Goal: Information Seeking & Learning: Compare options

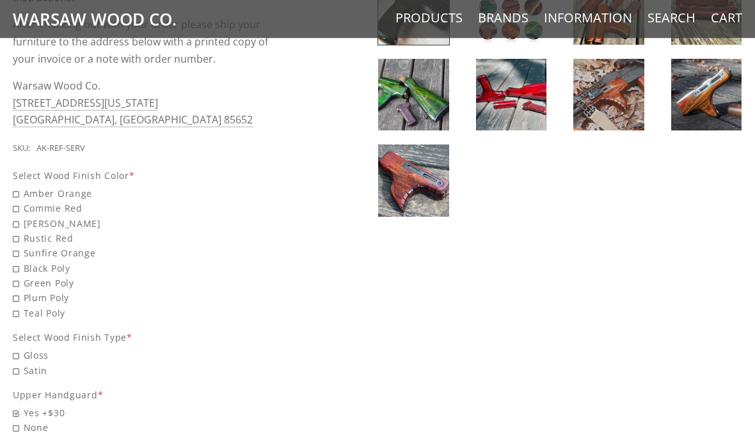
scroll to position [515, 0]
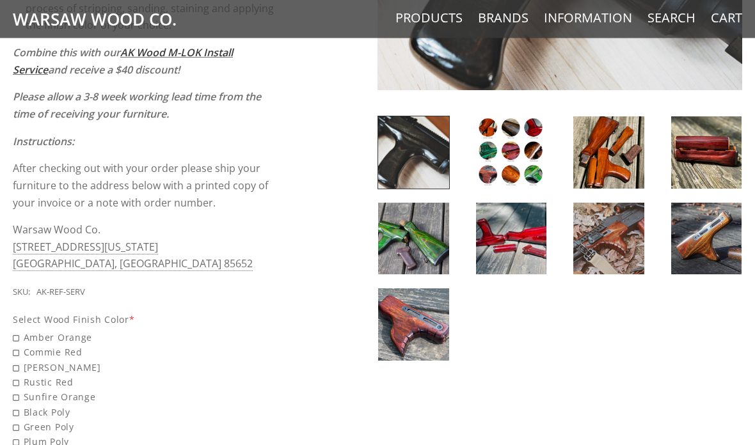
click at [407, 20] on link "Products" at bounding box center [428, 18] width 67 height 17
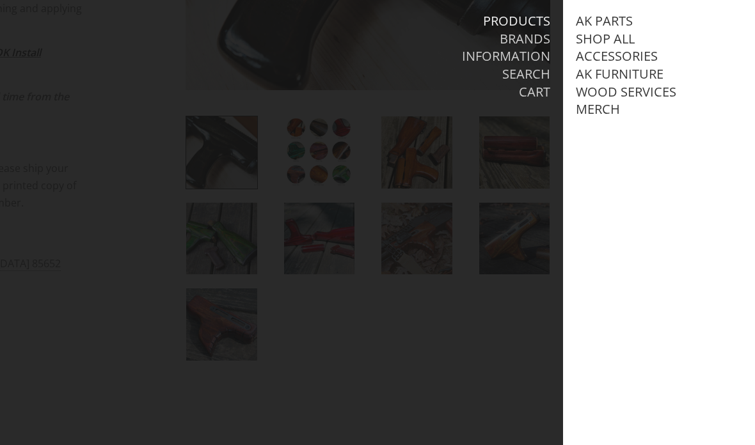
click at [639, 58] on link "Accessories" at bounding box center [617, 56] width 82 height 17
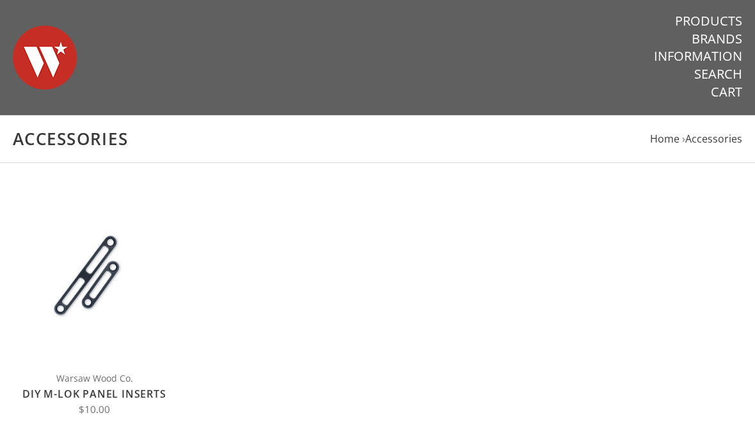
click at [723, 23] on link "Products" at bounding box center [708, 21] width 67 height 17
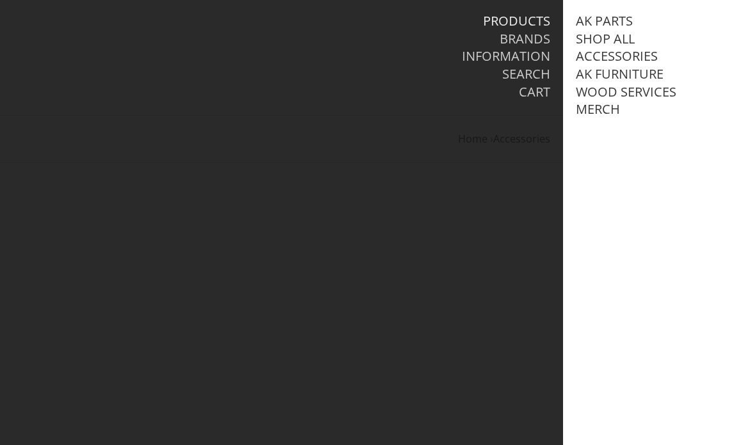
click at [639, 77] on link "AK Furniture" at bounding box center [620, 74] width 88 height 17
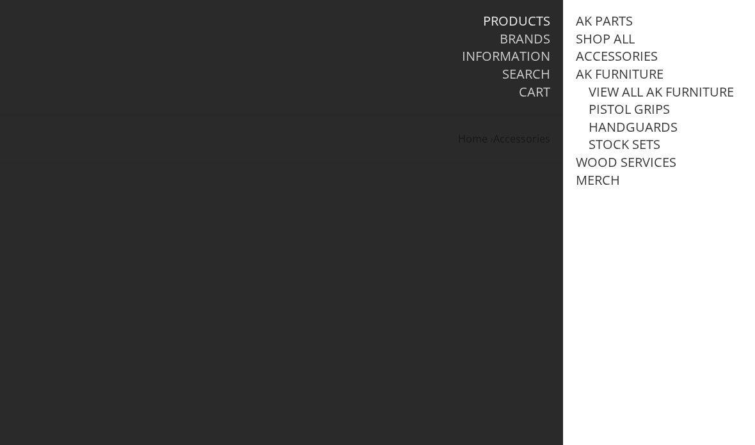
click at [707, 96] on link "View all AK Furniture" at bounding box center [660, 92] width 145 height 17
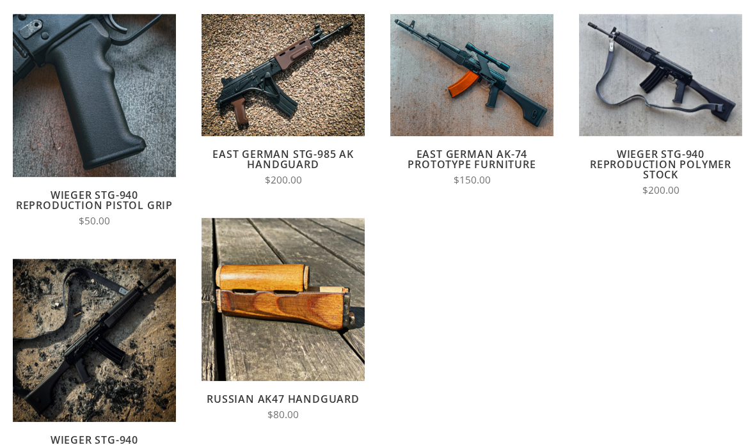
scroll to position [175, 0]
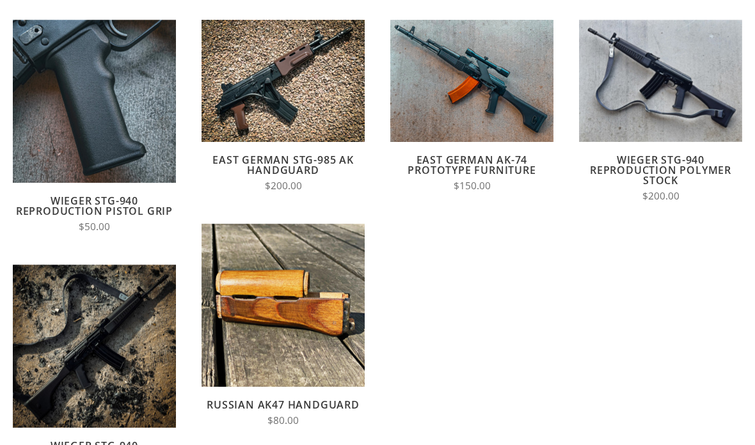
click at [685, 176] on link "Wieger STG-940 Reproduction Polymer Stock" at bounding box center [660, 170] width 141 height 35
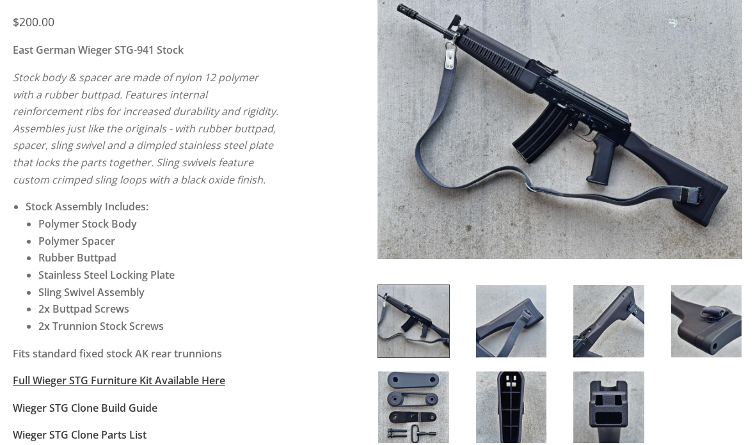
scroll to position [200, 0]
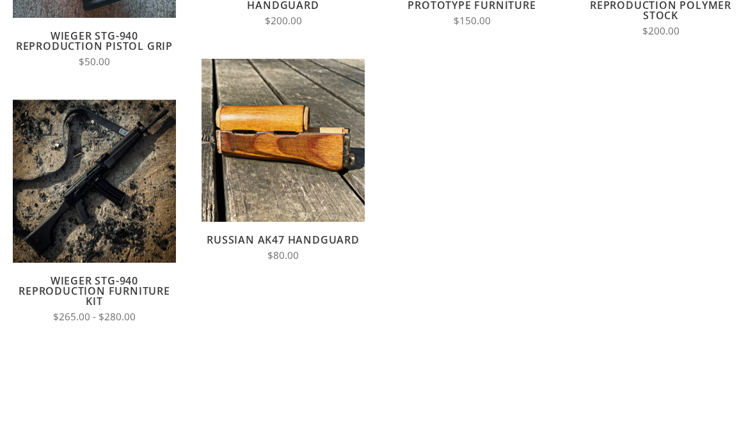
scroll to position [340, 0]
click at [75, 279] on link "Wieger STG-940 Reproduction Furniture Kit" at bounding box center [95, 291] width 152 height 35
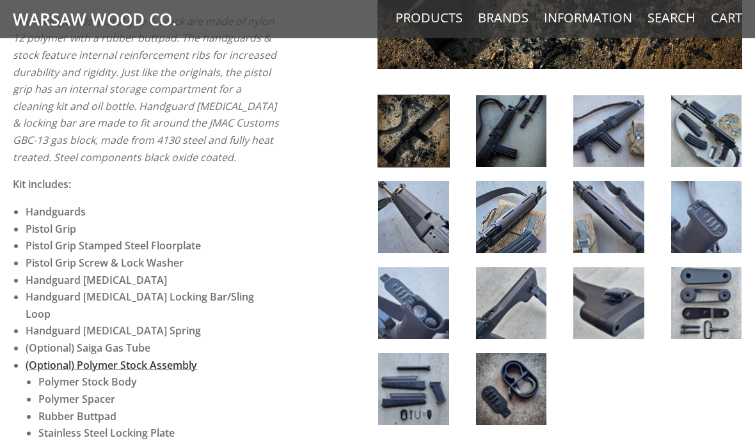
scroll to position [488, 0]
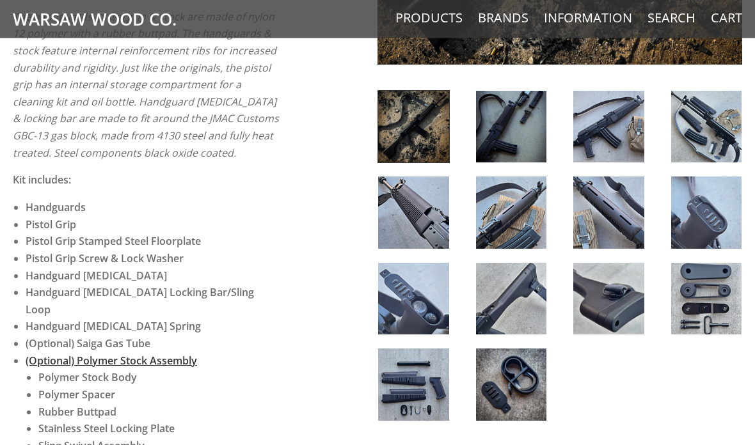
click at [400, 225] on img at bounding box center [413, 213] width 71 height 72
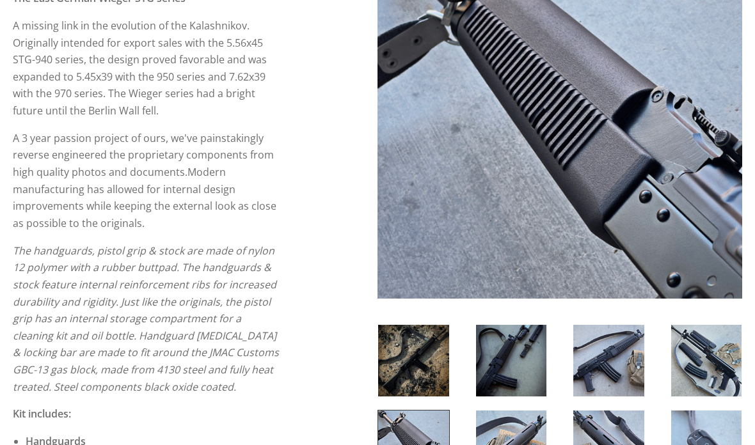
scroll to position [254, 0]
click at [613, 341] on img at bounding box center [608, 361] width 71 height 72
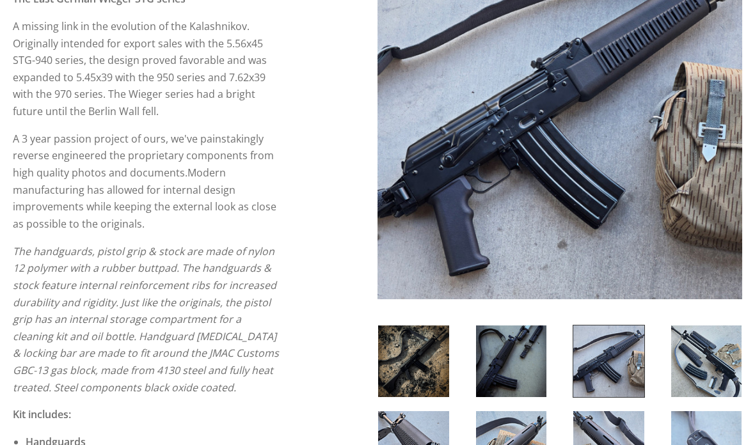
click at [710, 341] on img at bounding box center [706, 361] width 71 height 72
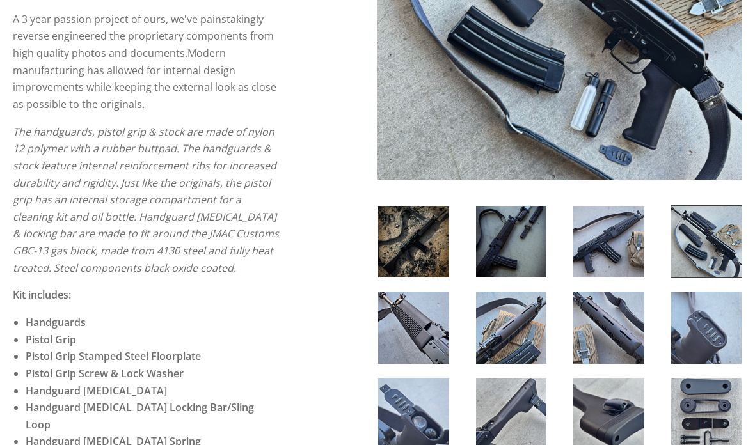
scroll to position [383, 0]
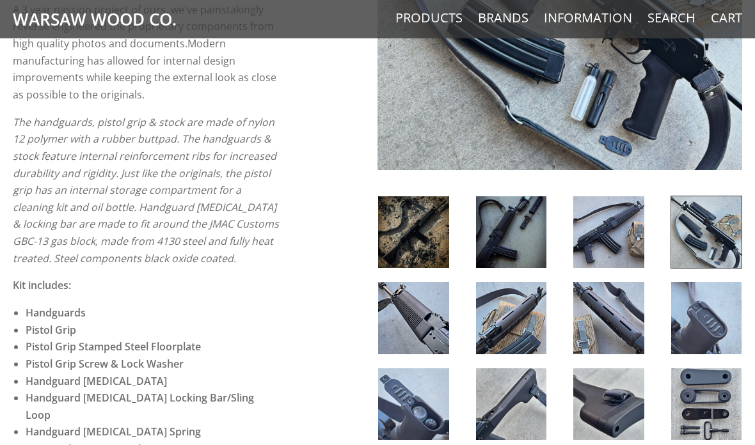
click at [615, 400] on img at bounding box center [608, 404] width 71 height 72
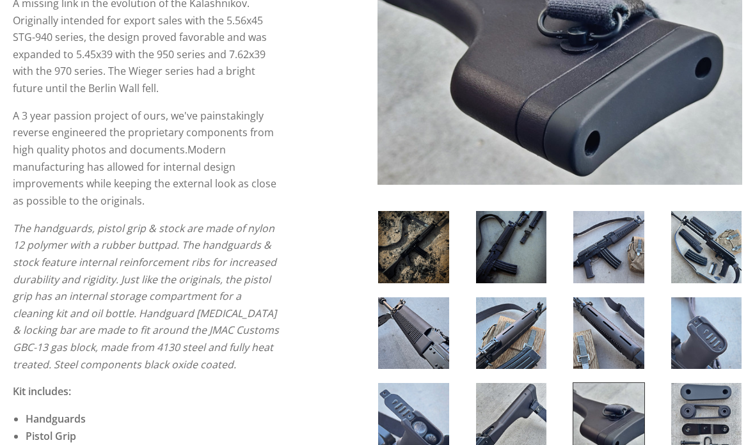
scroll to position [418, 0]
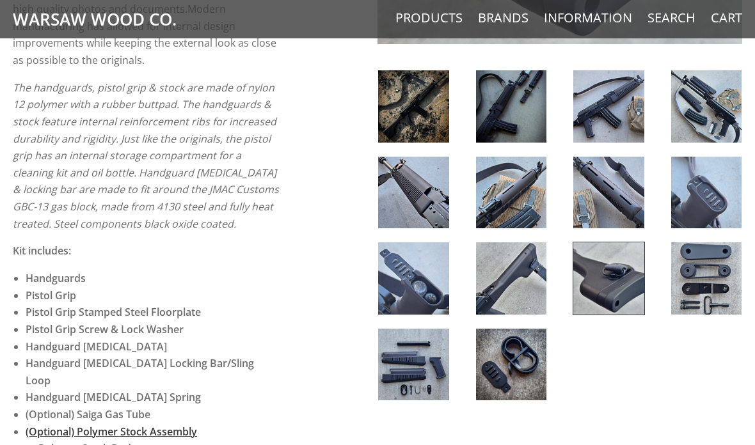
click at [538, 278] on img at bounding box center [511, 278] width 71 height 72
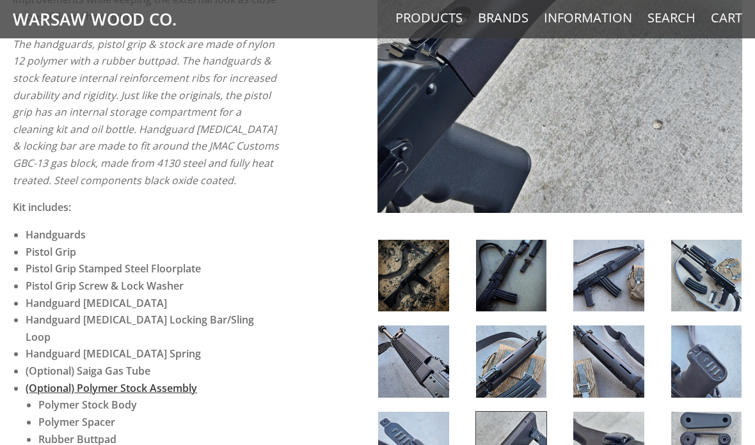
scroll to position [493, 0]
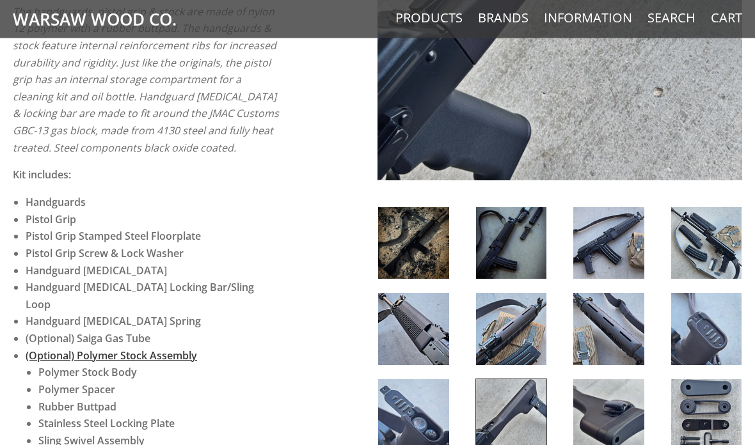
click at [446, 326] on img at bounding box center [413, 330] width 71 height 72
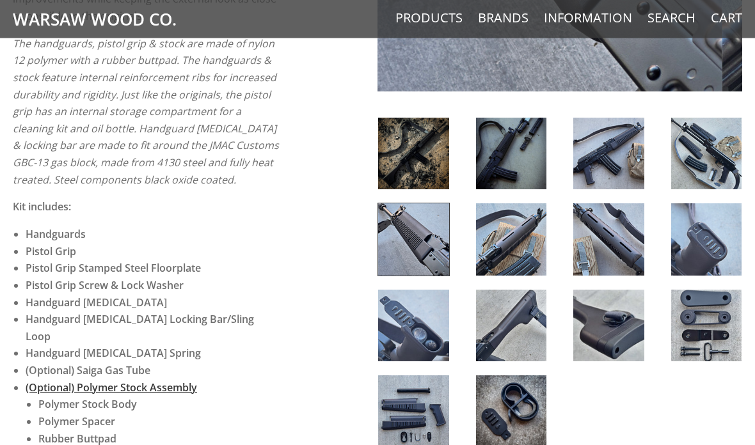
scroll to position [253, 0]
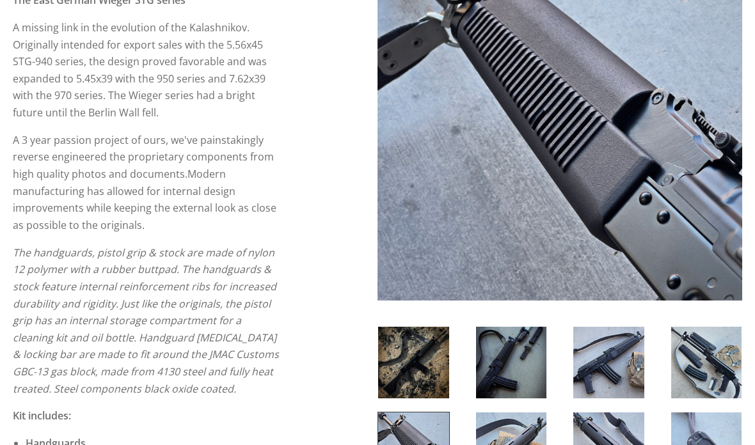
click at [740, 133] on img at bounding box center [559, 118] width 364 height 364
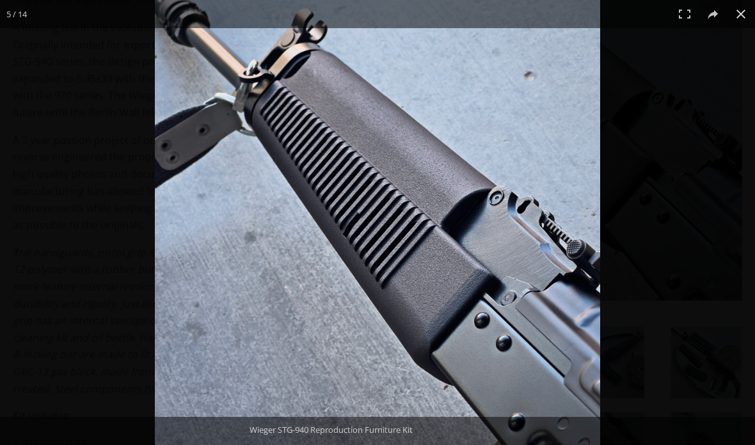
click at [744, 26] on button at bounding box center [740, 14] width 28 height 28
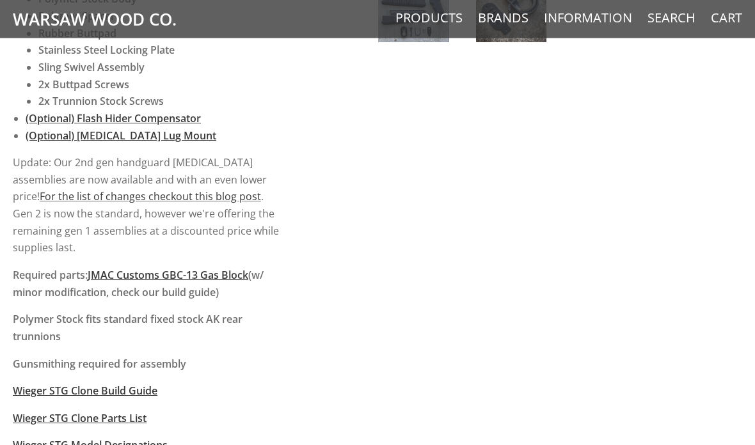
scroll to position [737, 0]
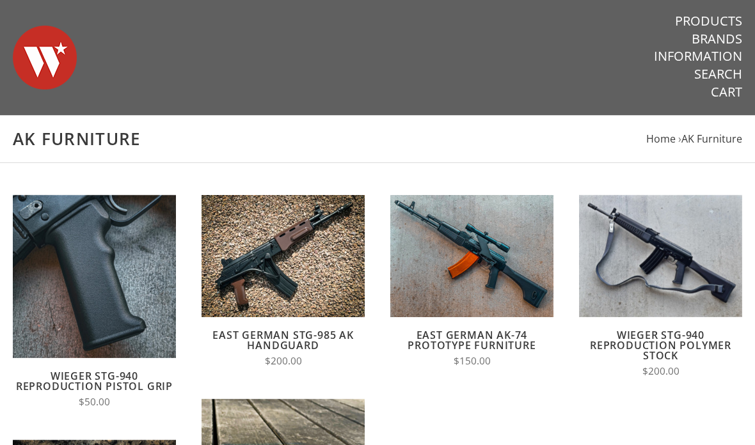
scroll to position [103, 0]
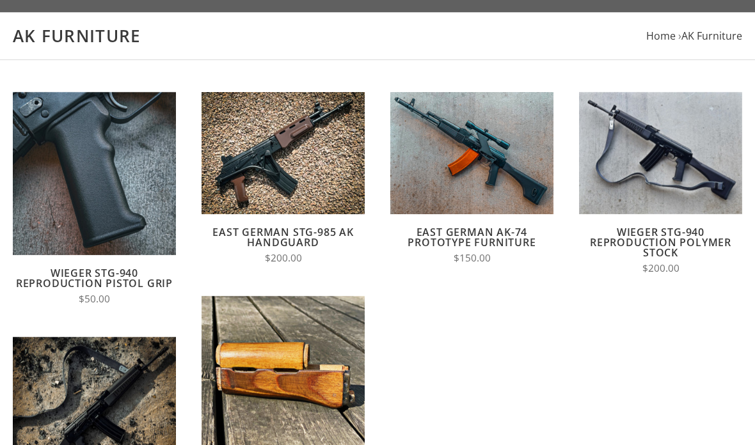
click at [270, 233] on link "East German STG-985 AK Handguard" at bounding box center [282, 237] width 141 height 24
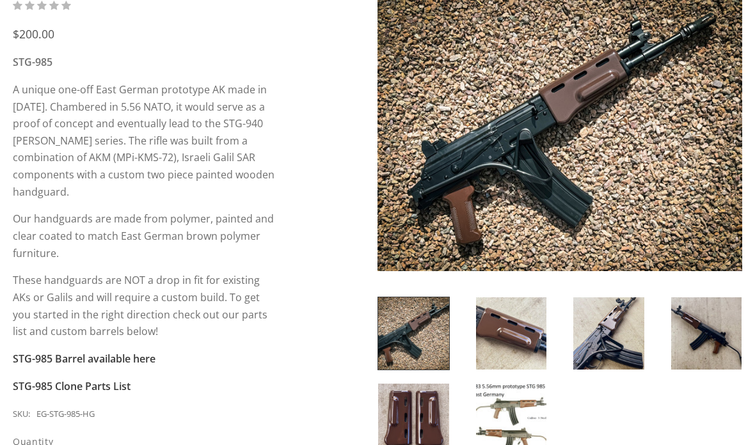
scroll to position [208, 0]
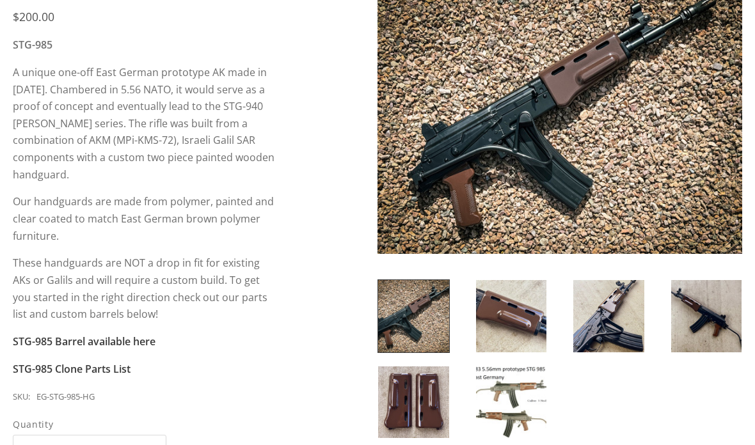
click at [519, 382] on img at bounding box center [511, 402] width 71 height 72
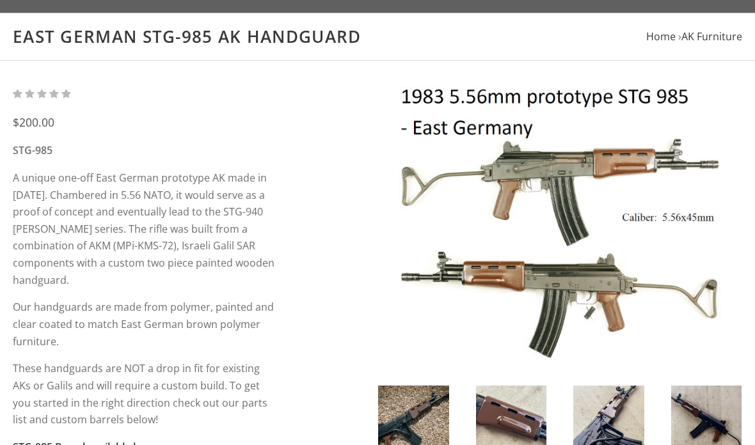
scroll to position [0, 0]
